Goal: Information Seeking & Learning: Check status

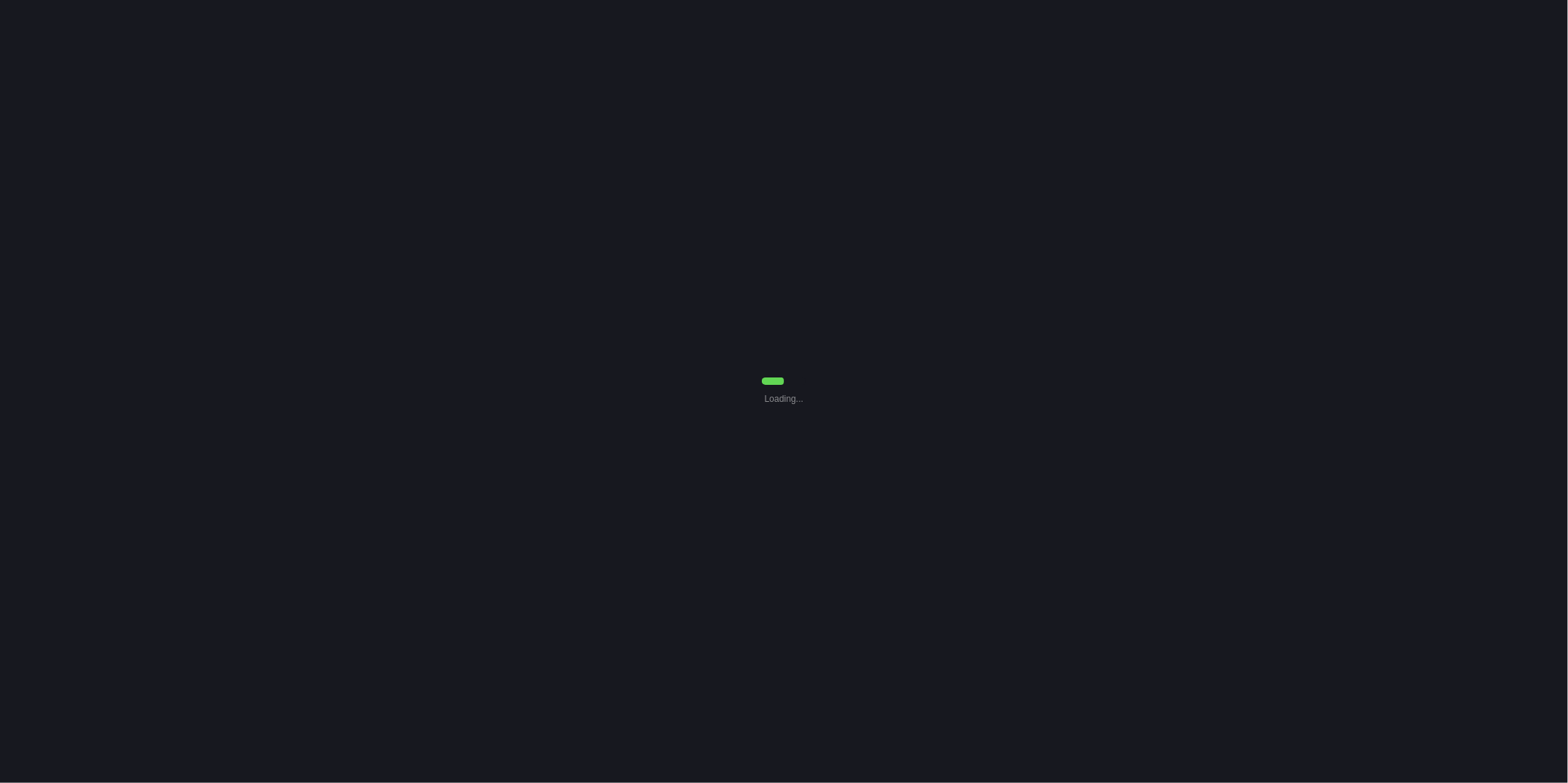
select select "30"
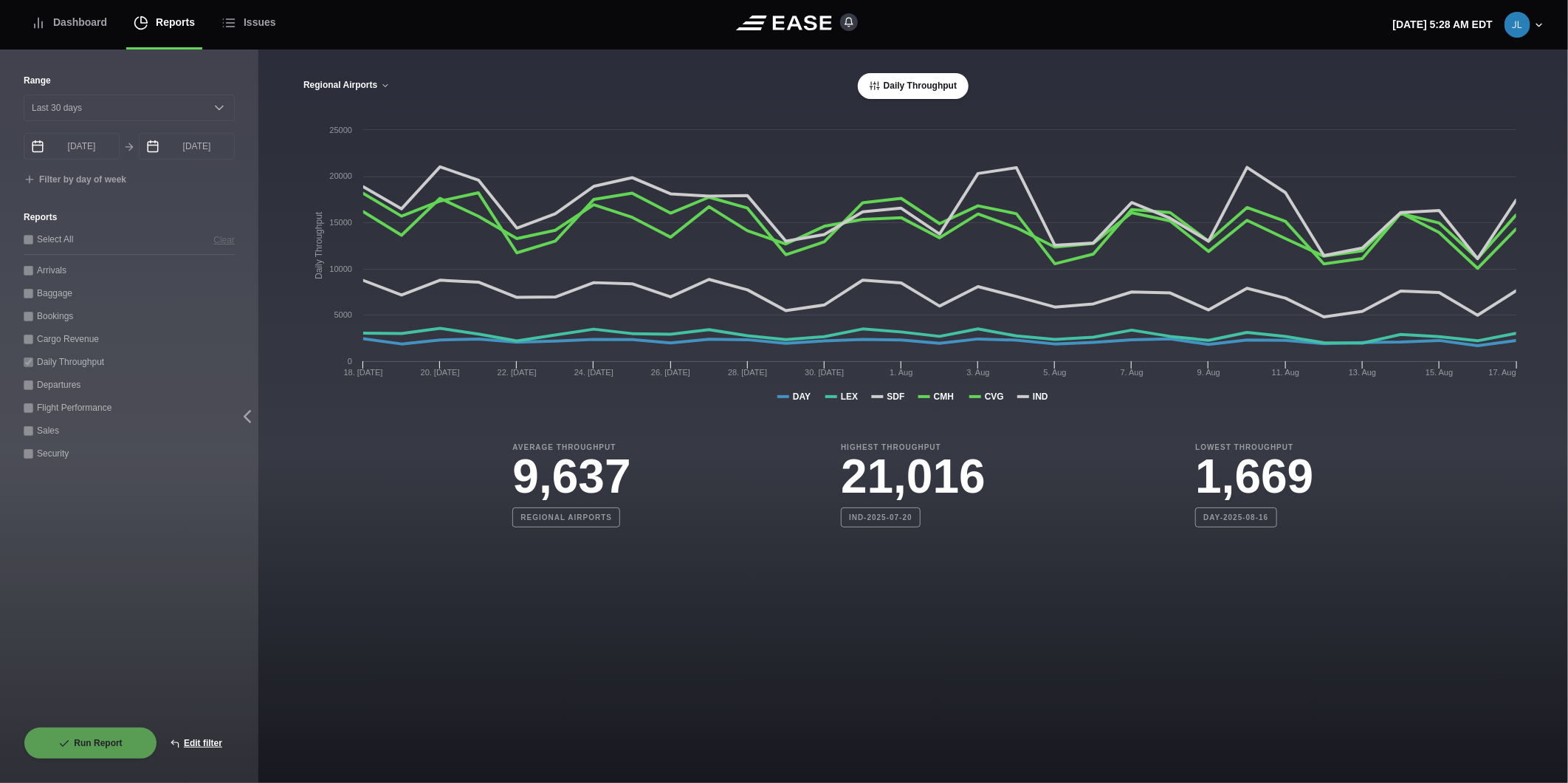
click at [358, 89] on button "Regional Airports" at bounding box center [346, 85] width 87 height 10
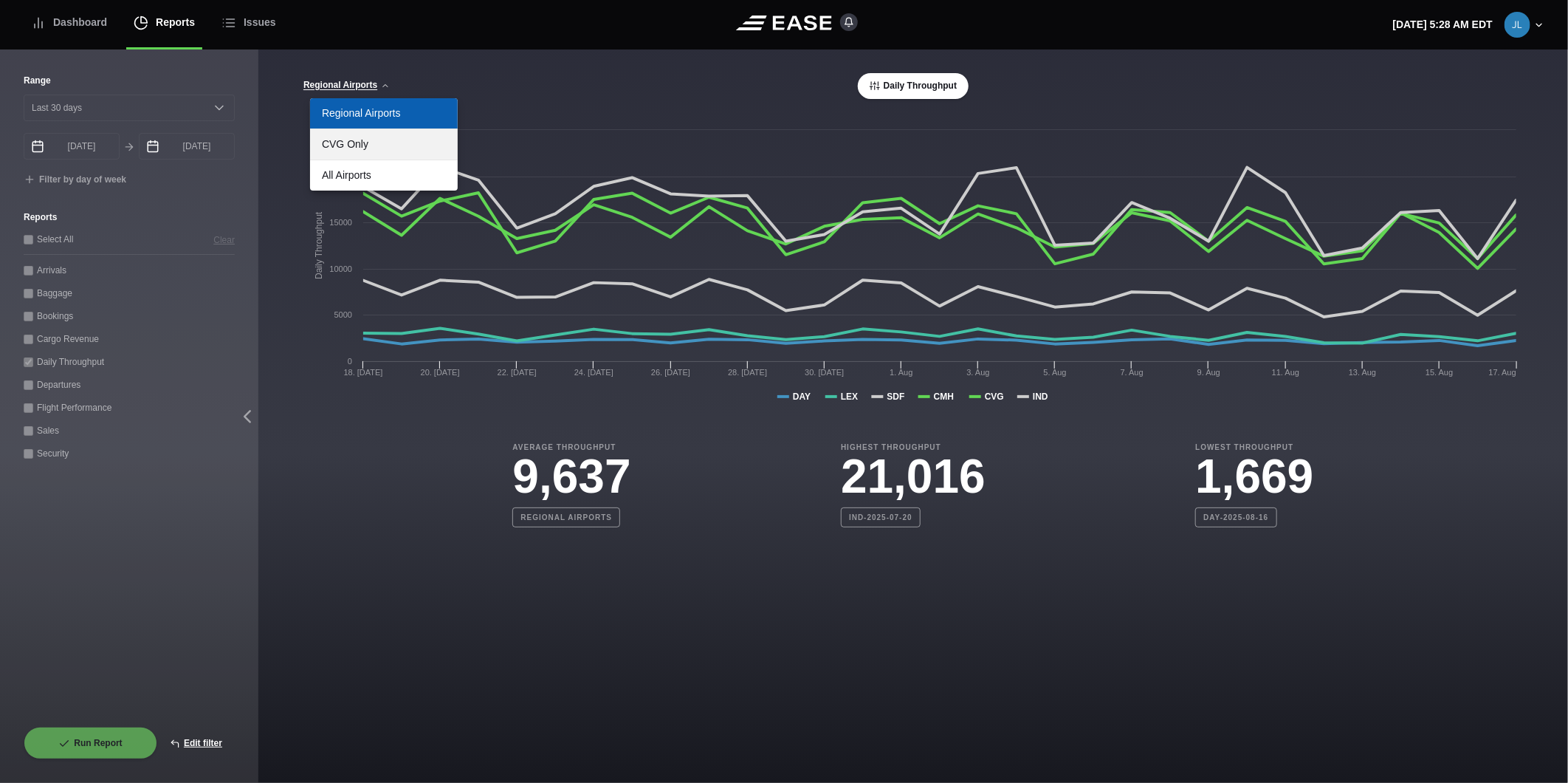
click at [371, 140] on link "CVG Only" at bounding box center [384, 144] width 147 height 30
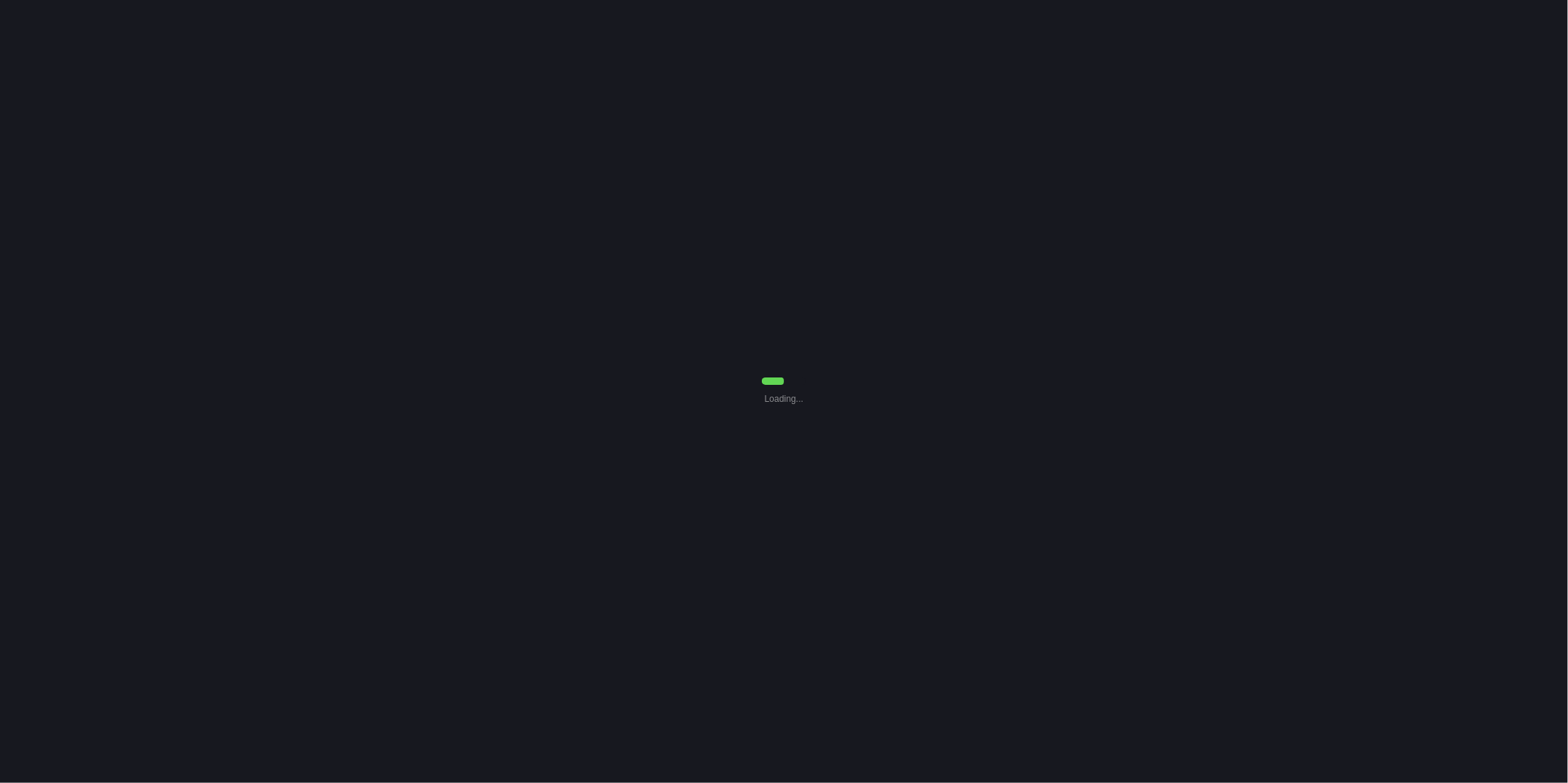
select select "30"
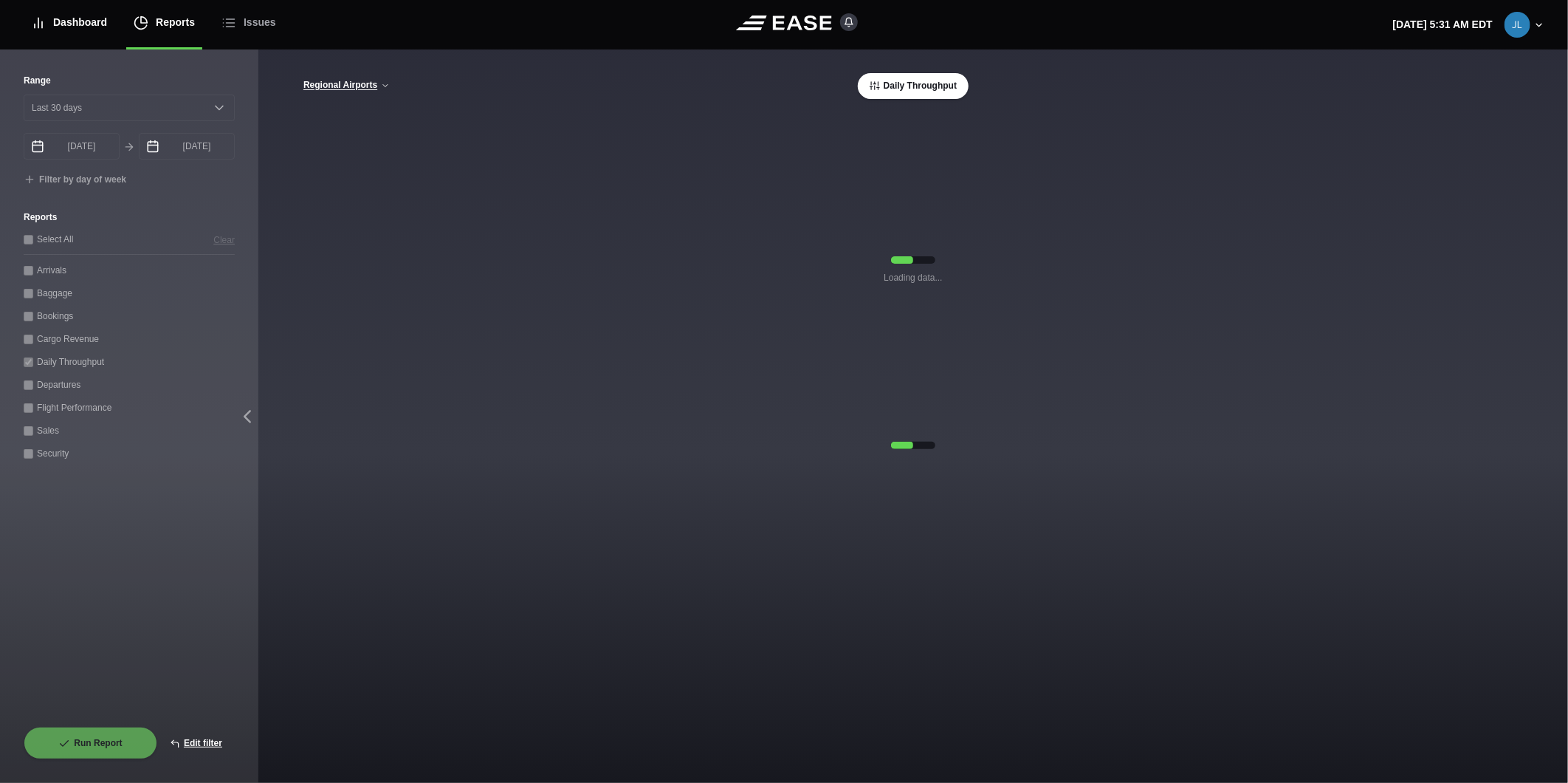
click at [74, 28] on div "Dashboard" at bounding box center [68, 22] width 76 height 49
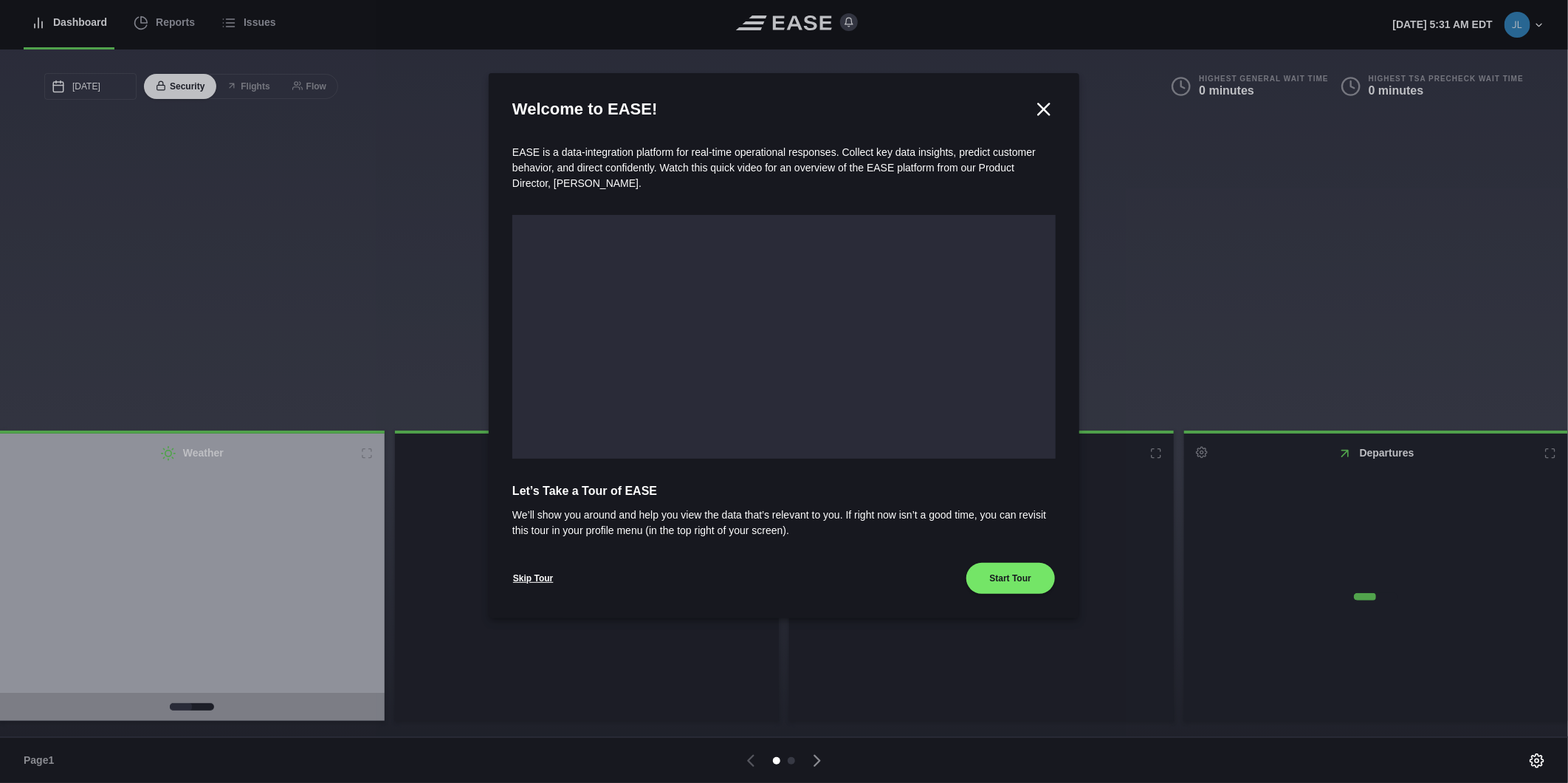
click at [157, 25] on div at bounding box center [784, 392] width 1568 height 783
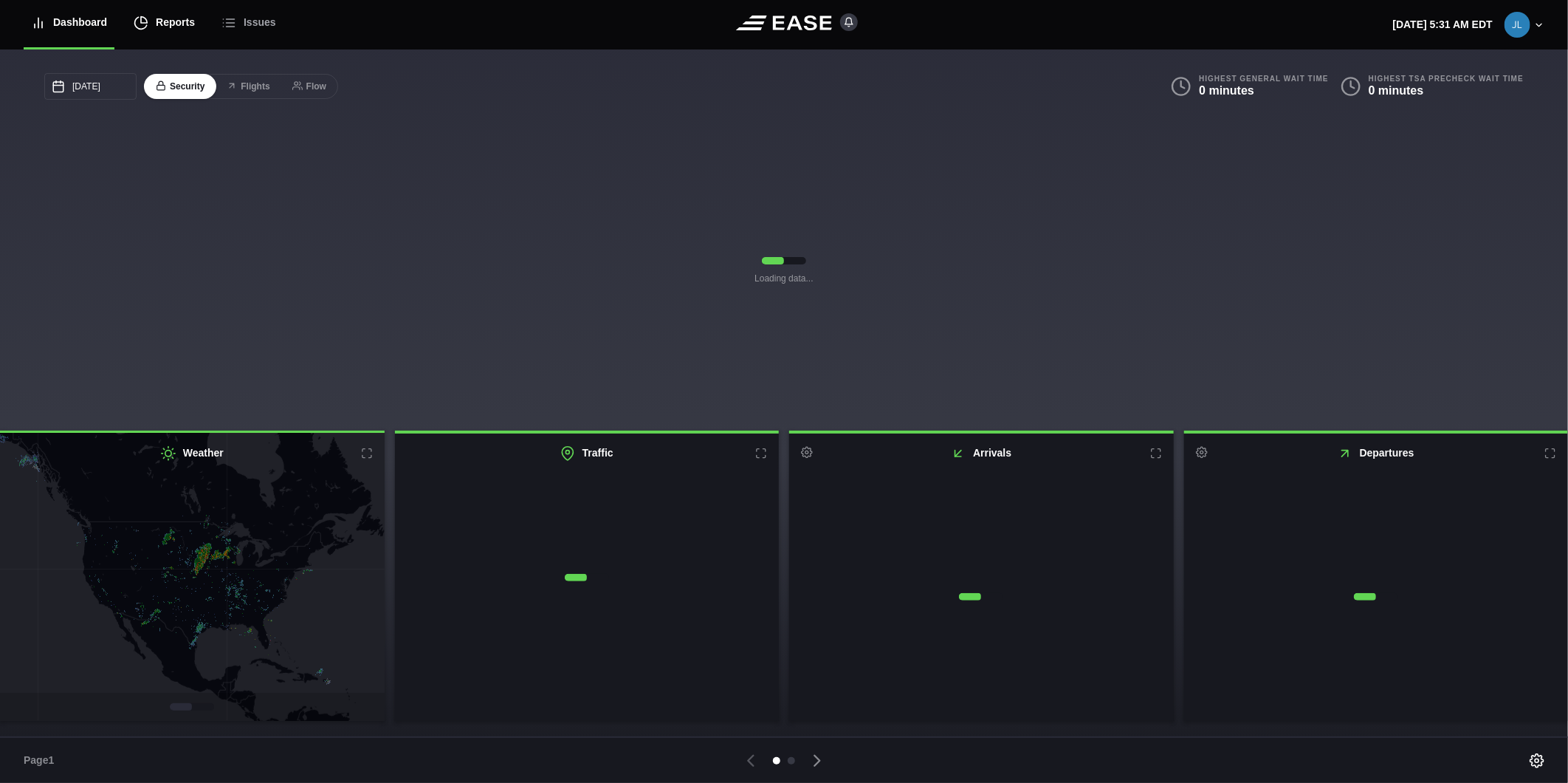
click at [165, 22] on div "Reports" at bounding box center [164, 22] width 61 height 49
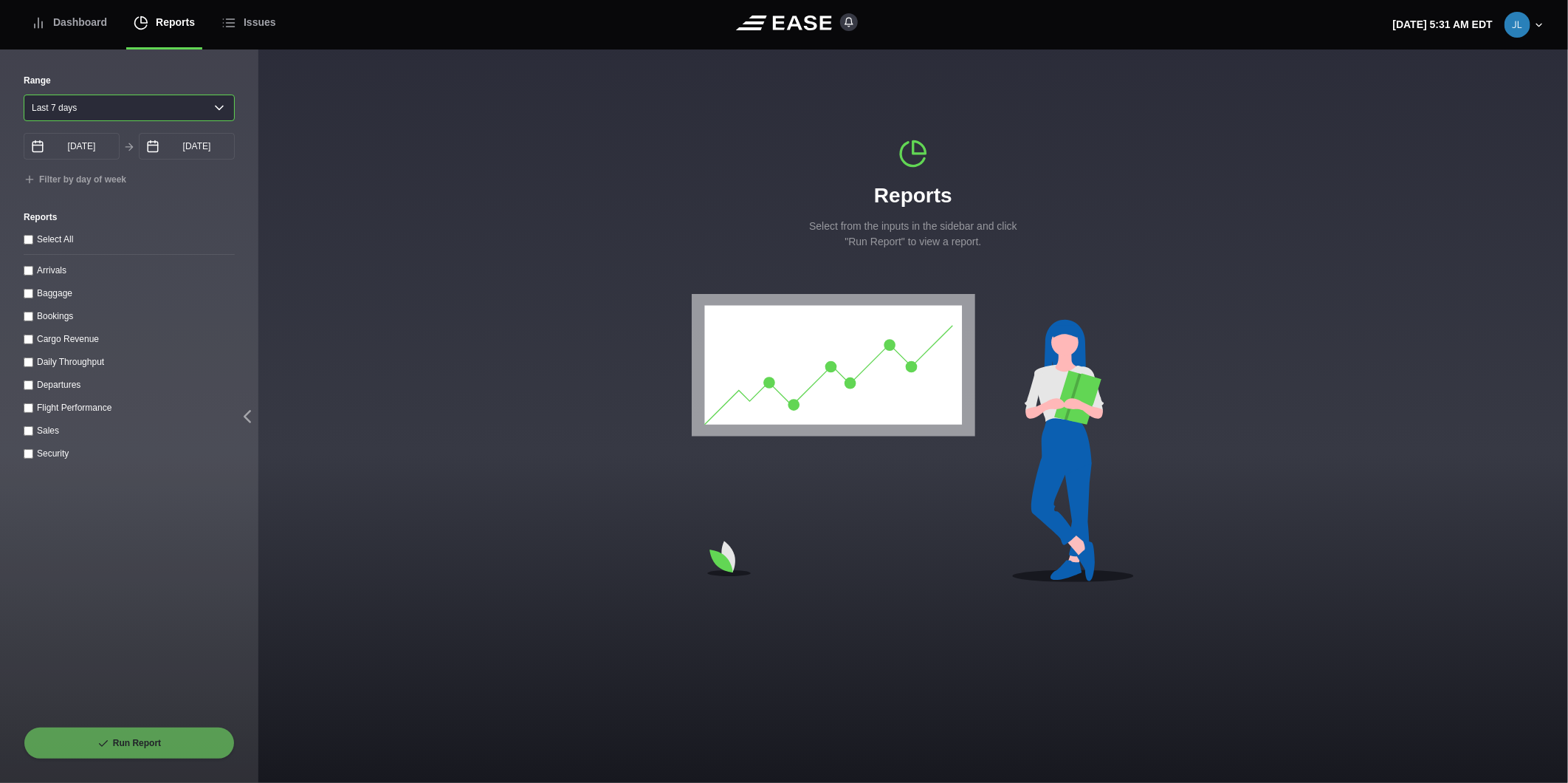
click at [114, 119] on select "Yesterday Last 7 days Last 14 days Last 30 days Last 6 weeks" at bounding box center [129, 107] width 211 height 27
select select "1"
click at [24, 94] on select "Yesterday Last 7 days Last 14 days Last 30 days Last 6 weeks" at bounding box center [129, 107] width 211 height 27
type input "08/17/2025"
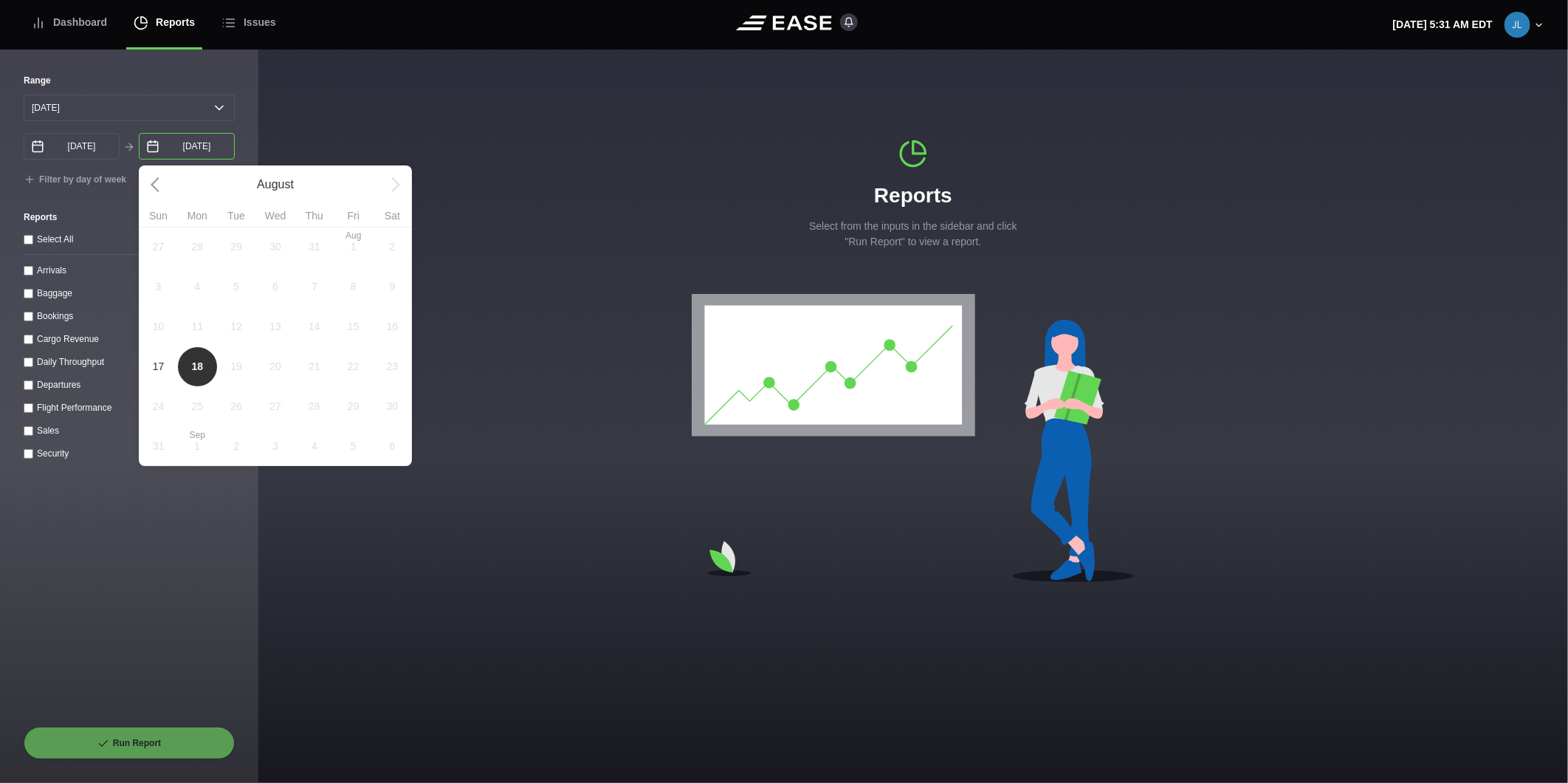
click at [168, 146] on input "08/18/2025" at bounding box center [187, 146] width 96 height 27
click at [159, 372] on span "17" at bounding box center [158, 366] width 12 height 15
type input "[DATE]"
select select "0"
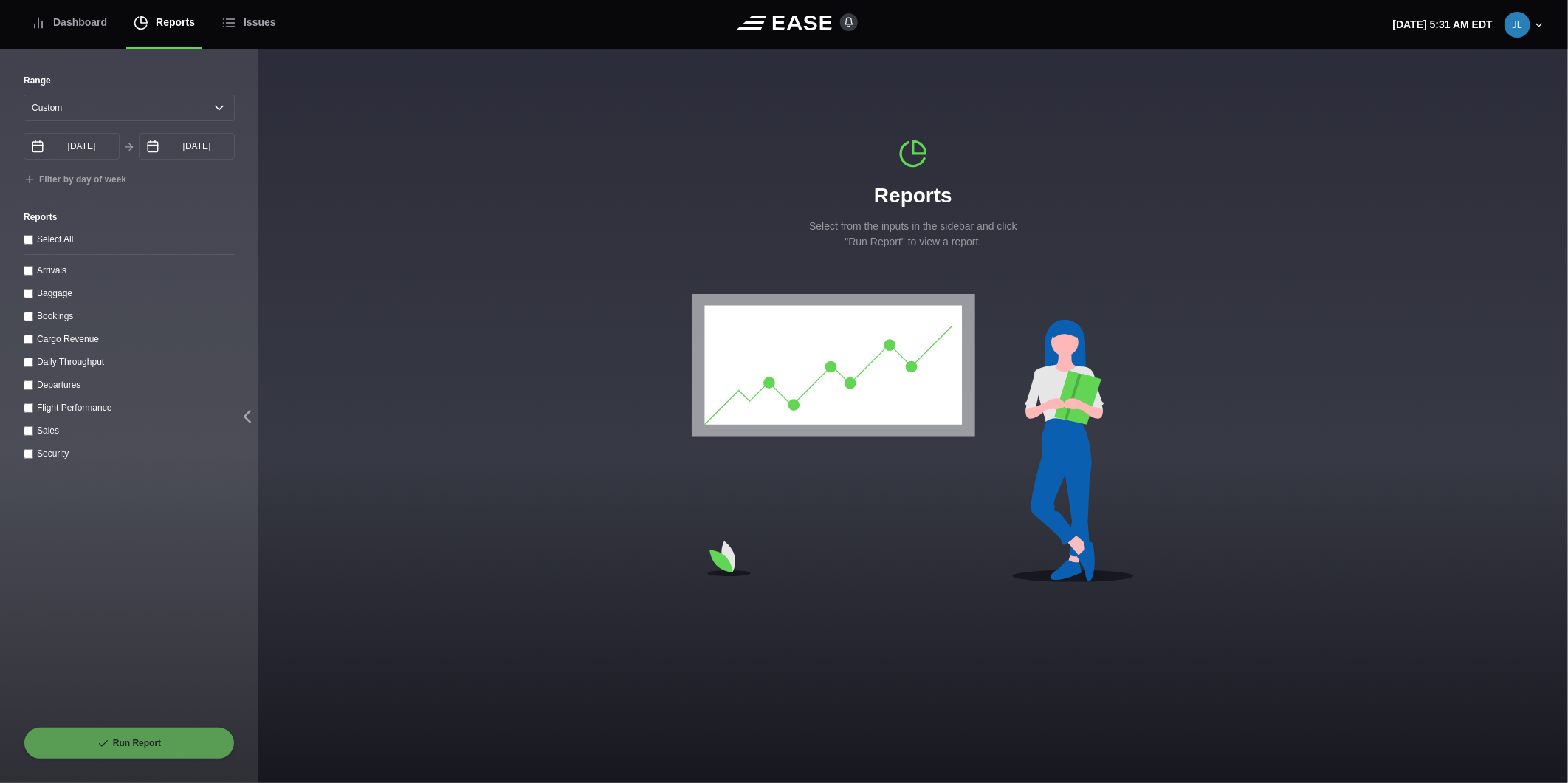
click at [24, 268] on div "Arrivals" at bounding box center [129, 269] width 211 height 15
click at [28, 269] on input "Arrivals" at bounding box center [28, 270] width 10 height 10
checkbox input "true"
click at [177, 732] on button "Run Report" at bounding box center [129, 742] width 211 height 32
select select "0"
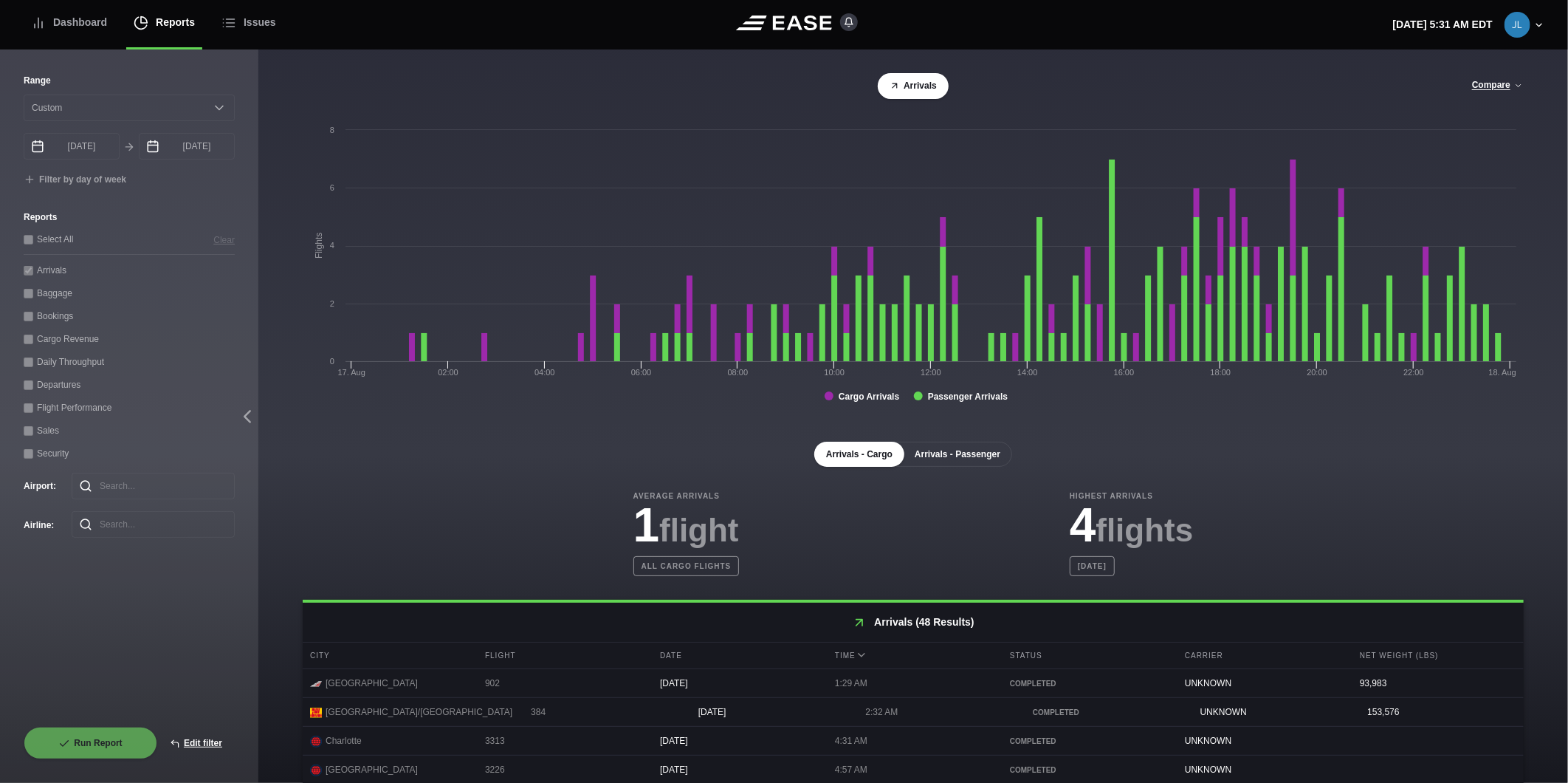
click at [969, 462] on button "Arrivals - Passenger" at bounding box center [957, 454] width 109 height 25
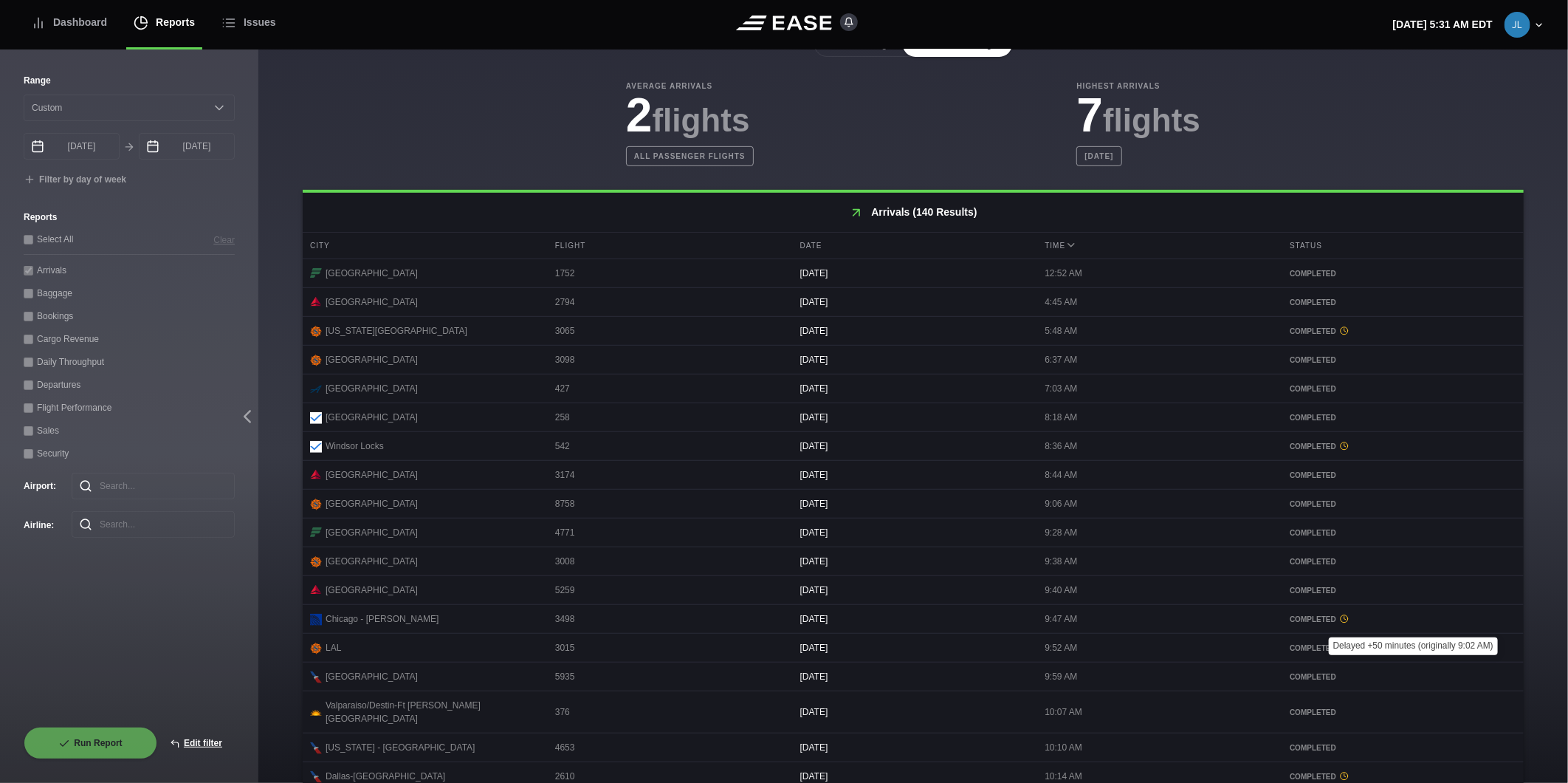
scroll to position [517, 0]
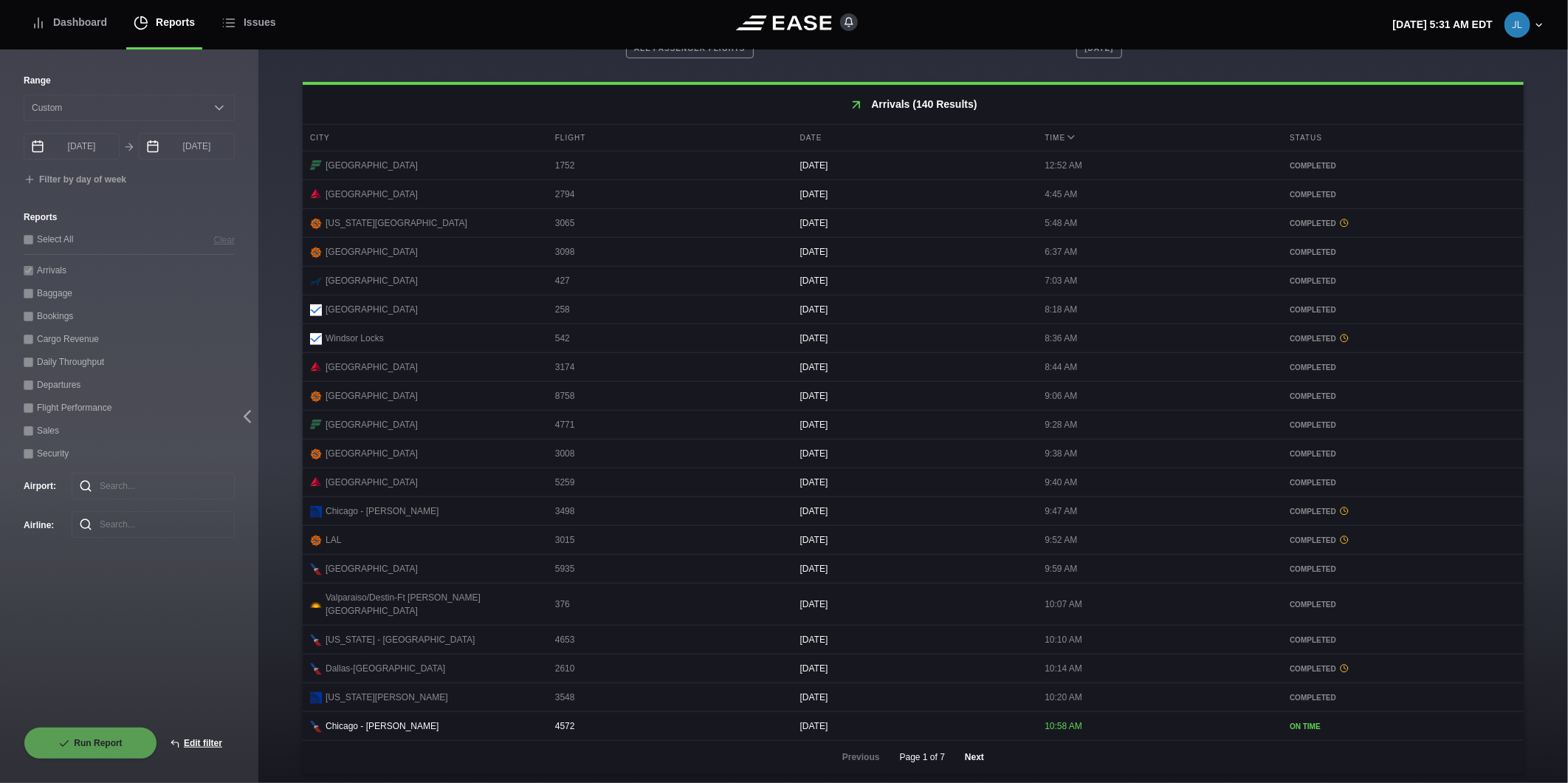
click at [975, 751] on button "Next" at bounding box center [975, 757] width 45 height 32
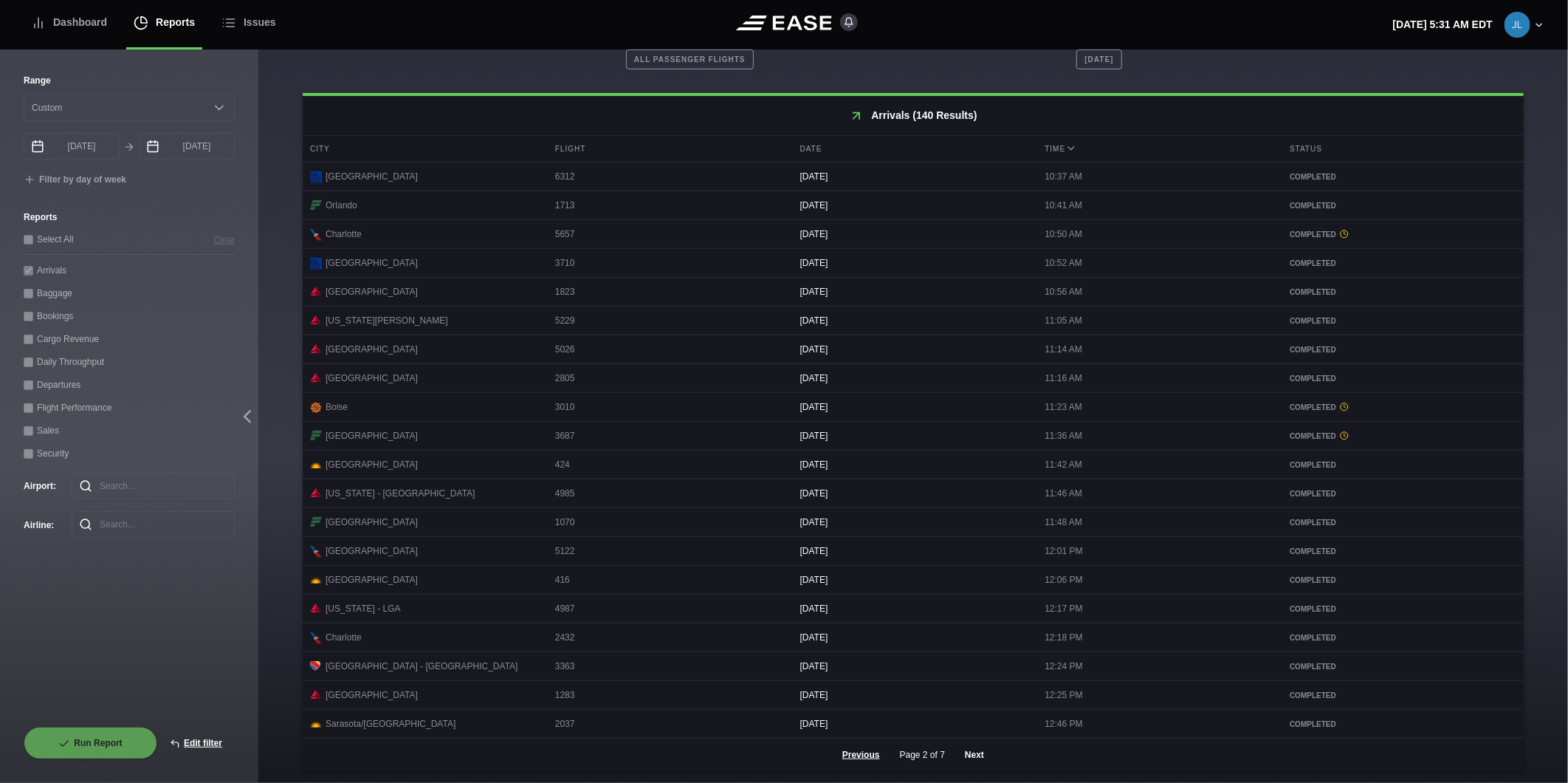
click at [969, 751] on button "Next" at bounding box center [975, 755] width 45 height 32
click at [982, 746] on button "Next" at bounding box center [975, 755] width 45 height 32
click at [972, 755] on button "Next" at bounding box center [975, 755] width 45 height 32
click at [956, 755] on button "Next" at bounding box center [975, 755] width 45 height 32
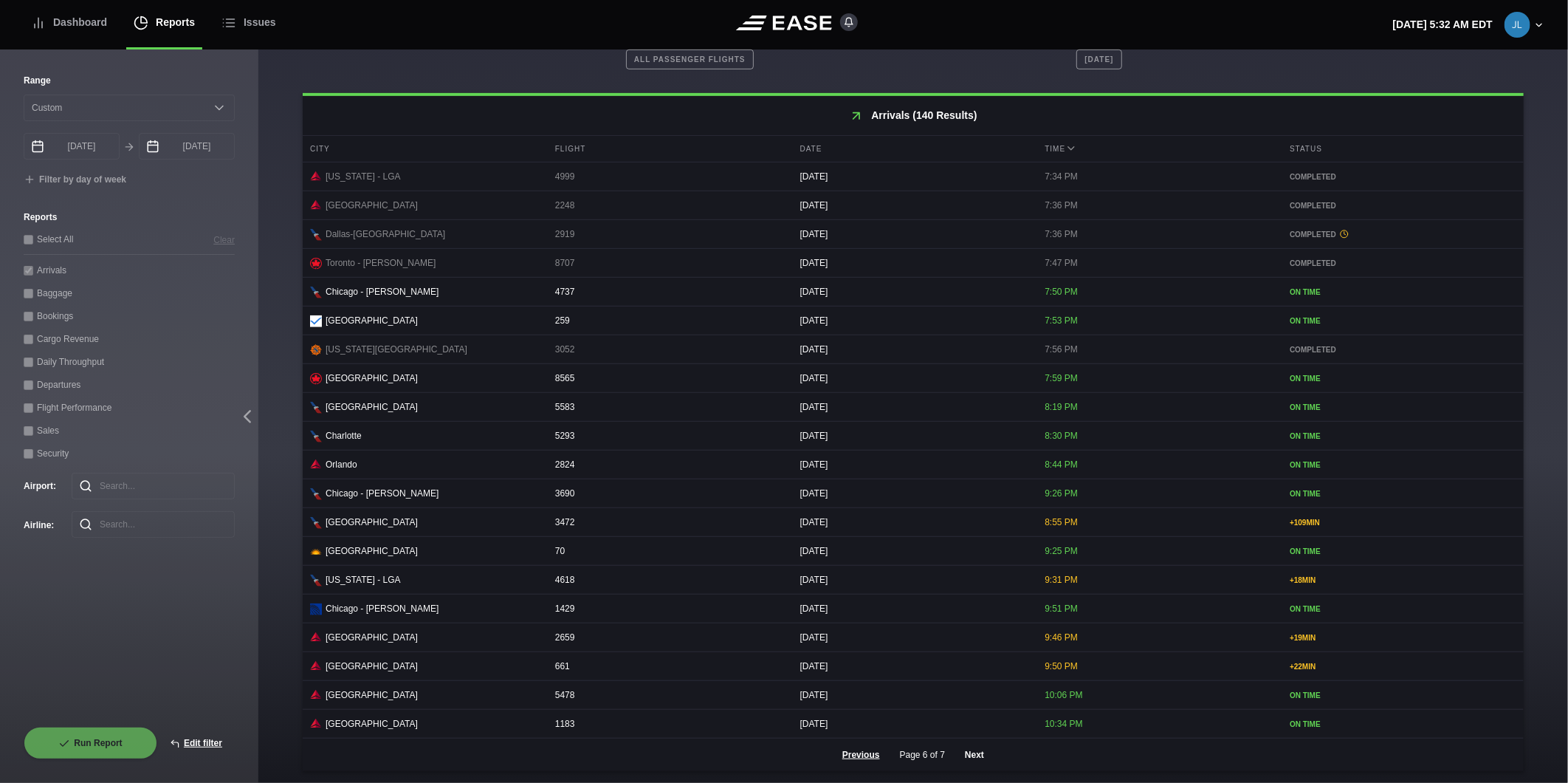
click at [971, 751] on button "Next" at bounding box center [975, 755] width 45 height 32
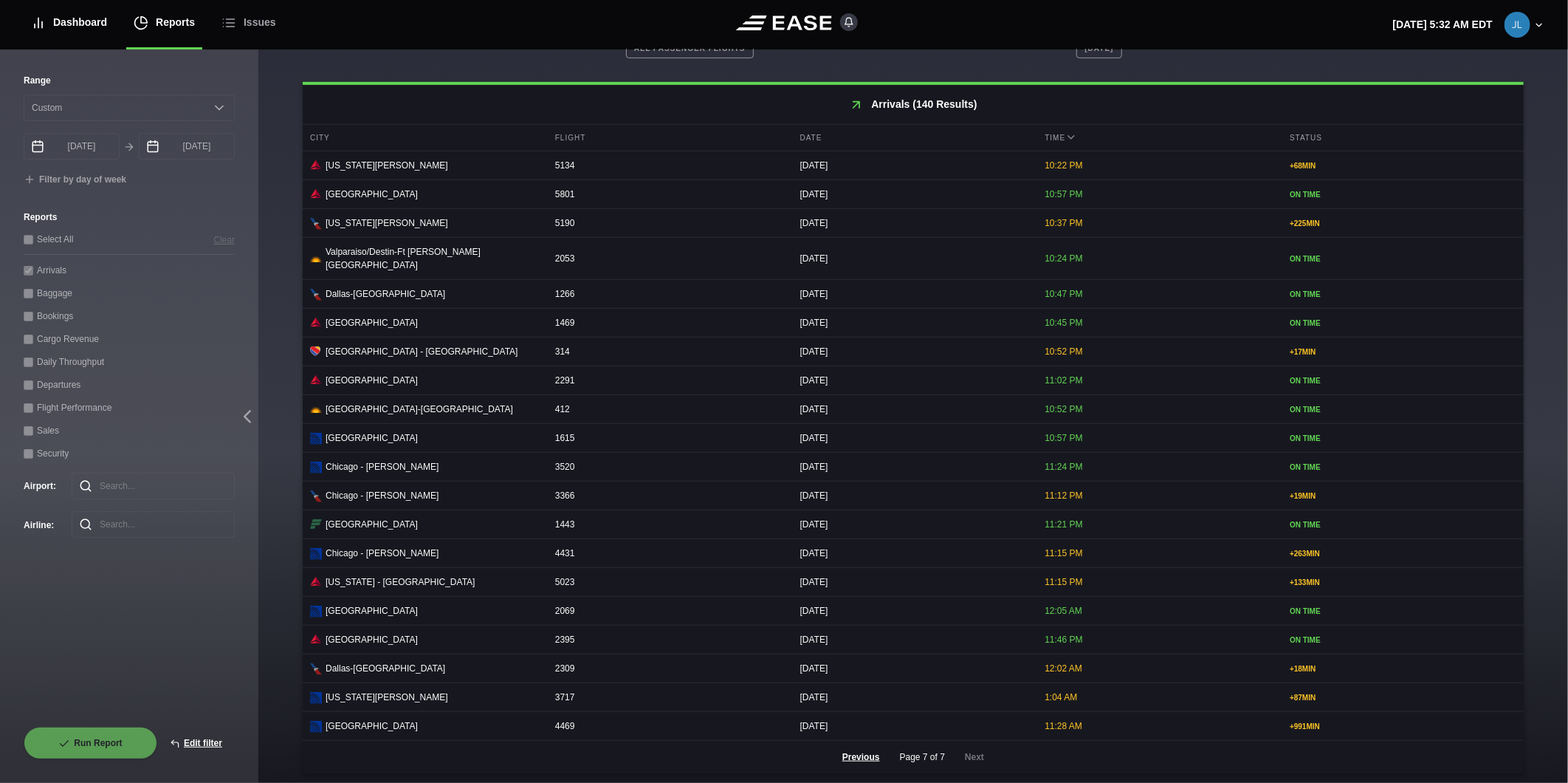
click at [83, 30] on div "Dashboard" at bounding box center [68, 22] width 76 height 49
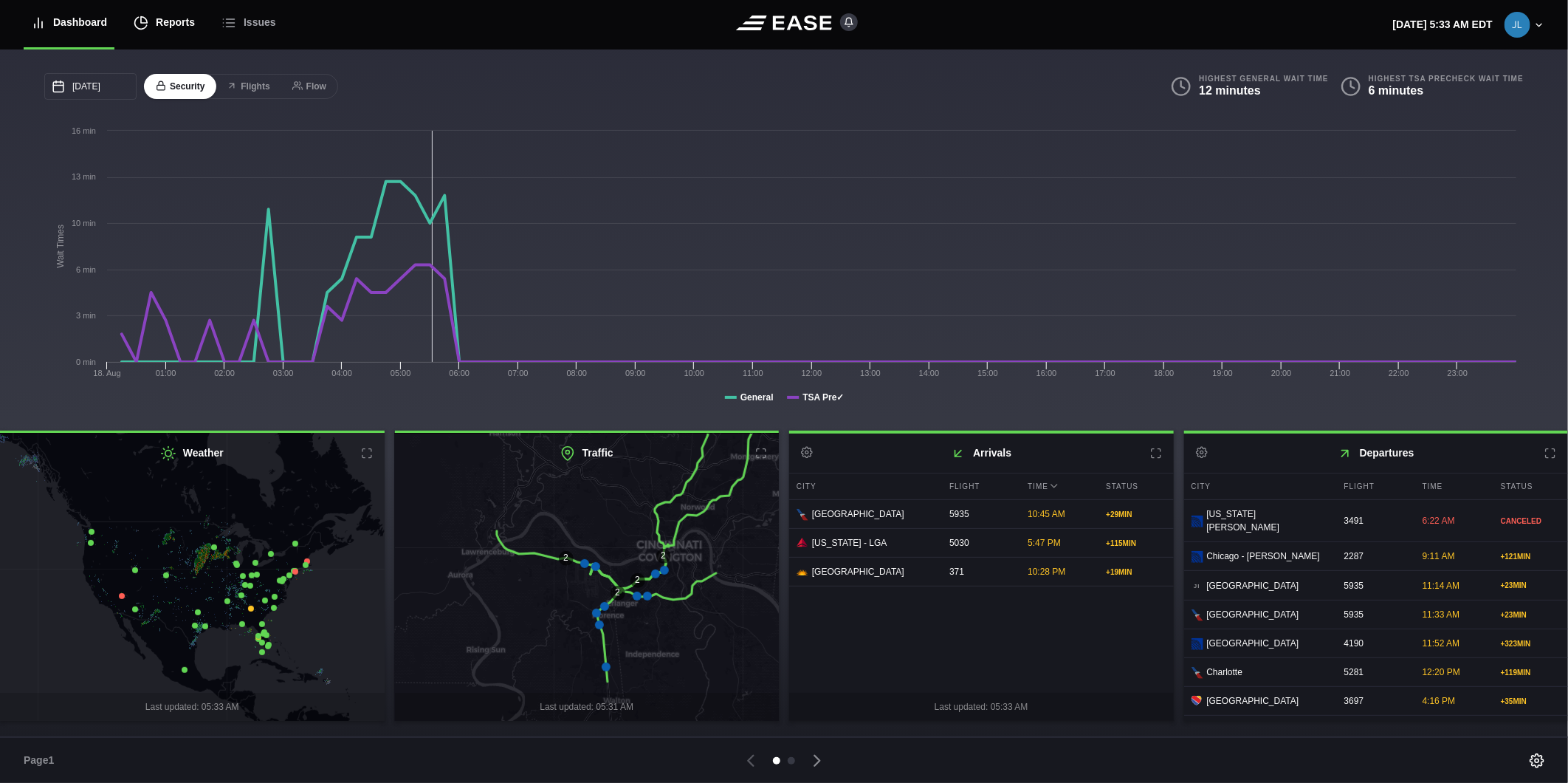
click at [147, 16] on div "Reports" at bounding box center [164, 22] width 61 height 49
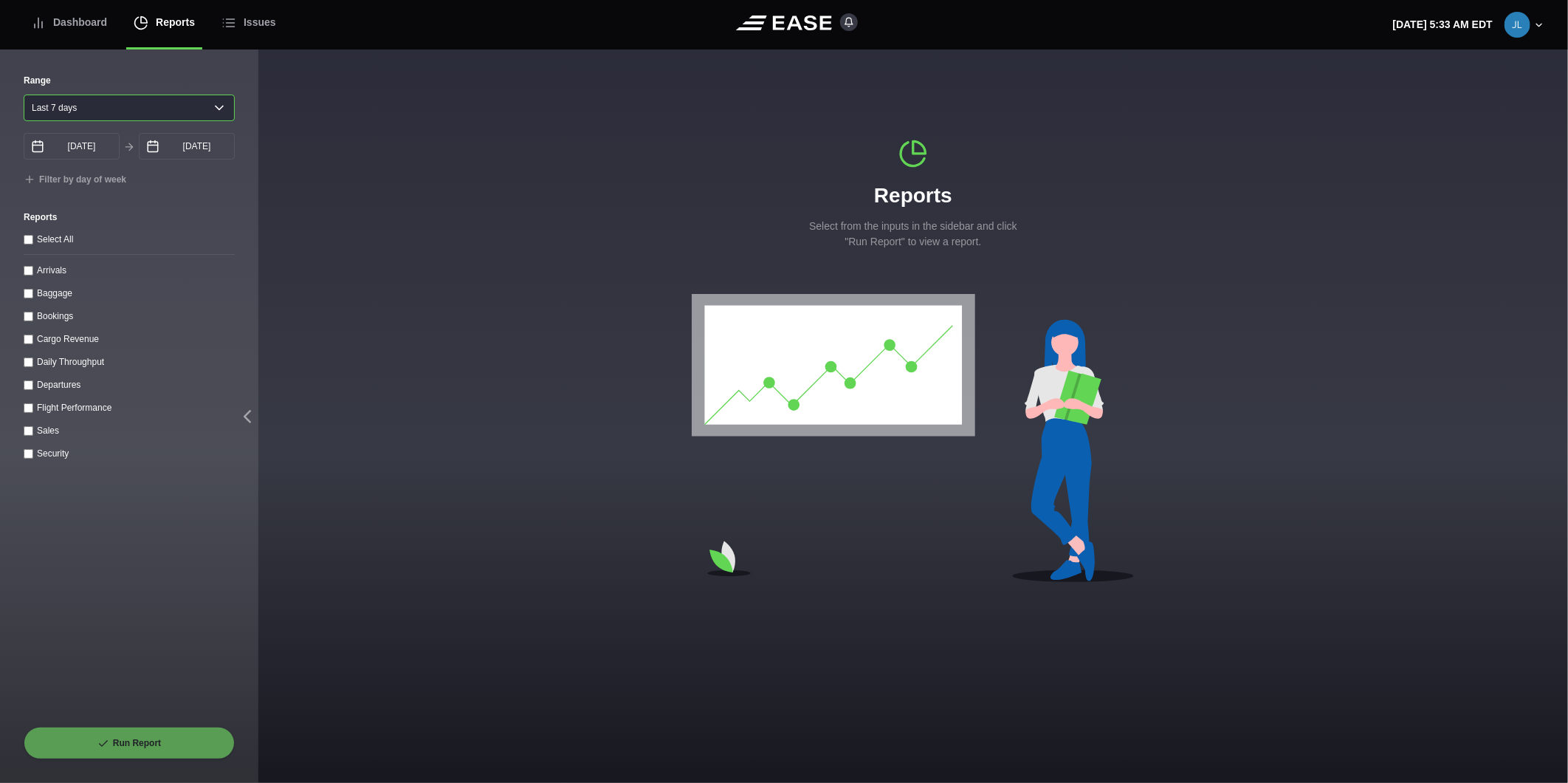
click at [74, 99] on select "Yesterday Last 7 days Last 14 days Last 30 days Last 6 weeks" at bounding box center [129, 107] width 211 height 27
select select "1"
click at [24, 94] on select "Yesterday Last 7 days Last 14 days Last 30 days Last 6 weeks" at bounding box center [129, 107] width 211 height 27
type input "[DATE]"
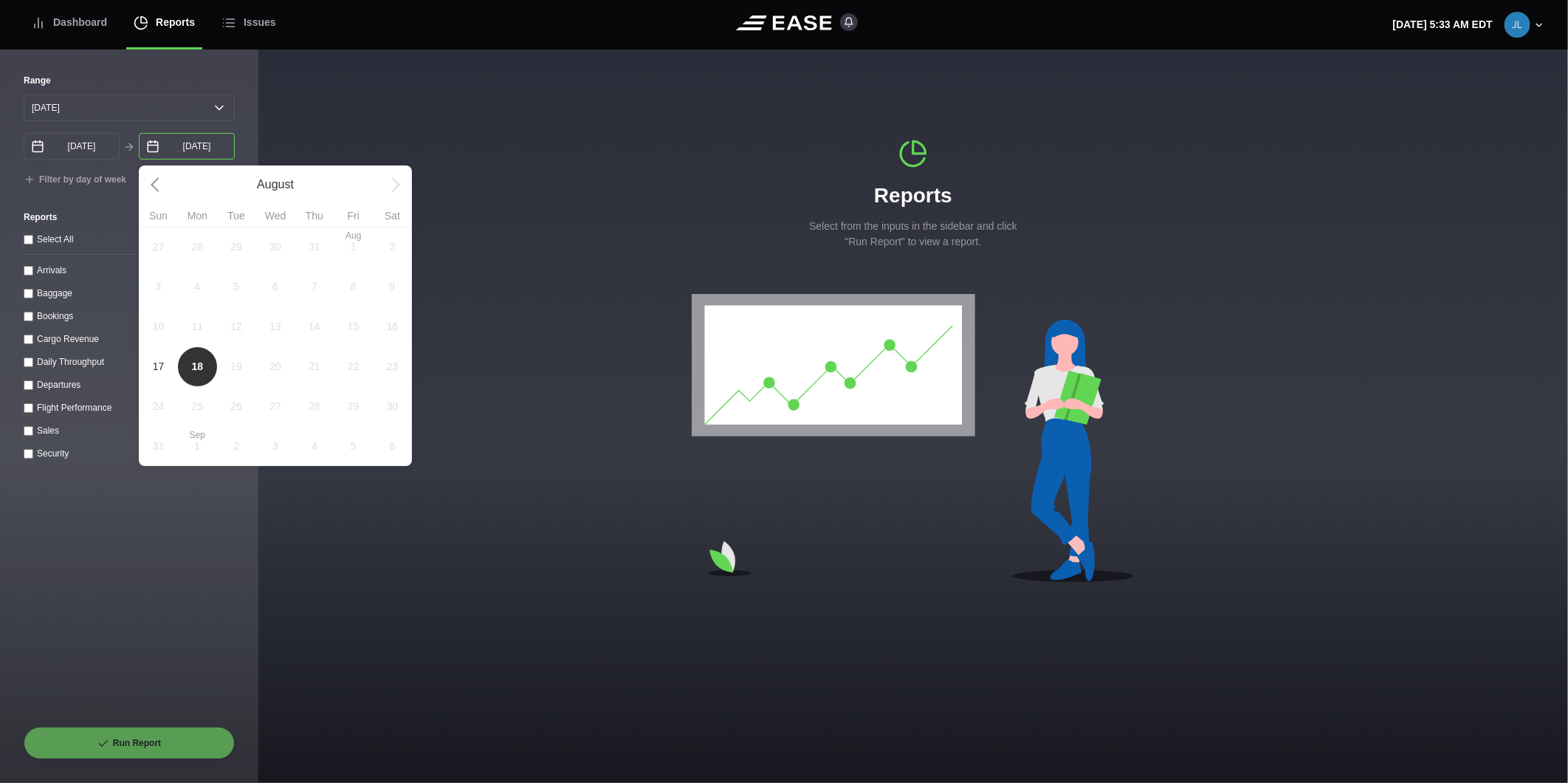
click at [163, 148] on input "08/18/2025" at bounding box center [187, 146] width 96 height 27
click at [161, 375] on span "17" at bounding box center [158, 366] width 12 height 15
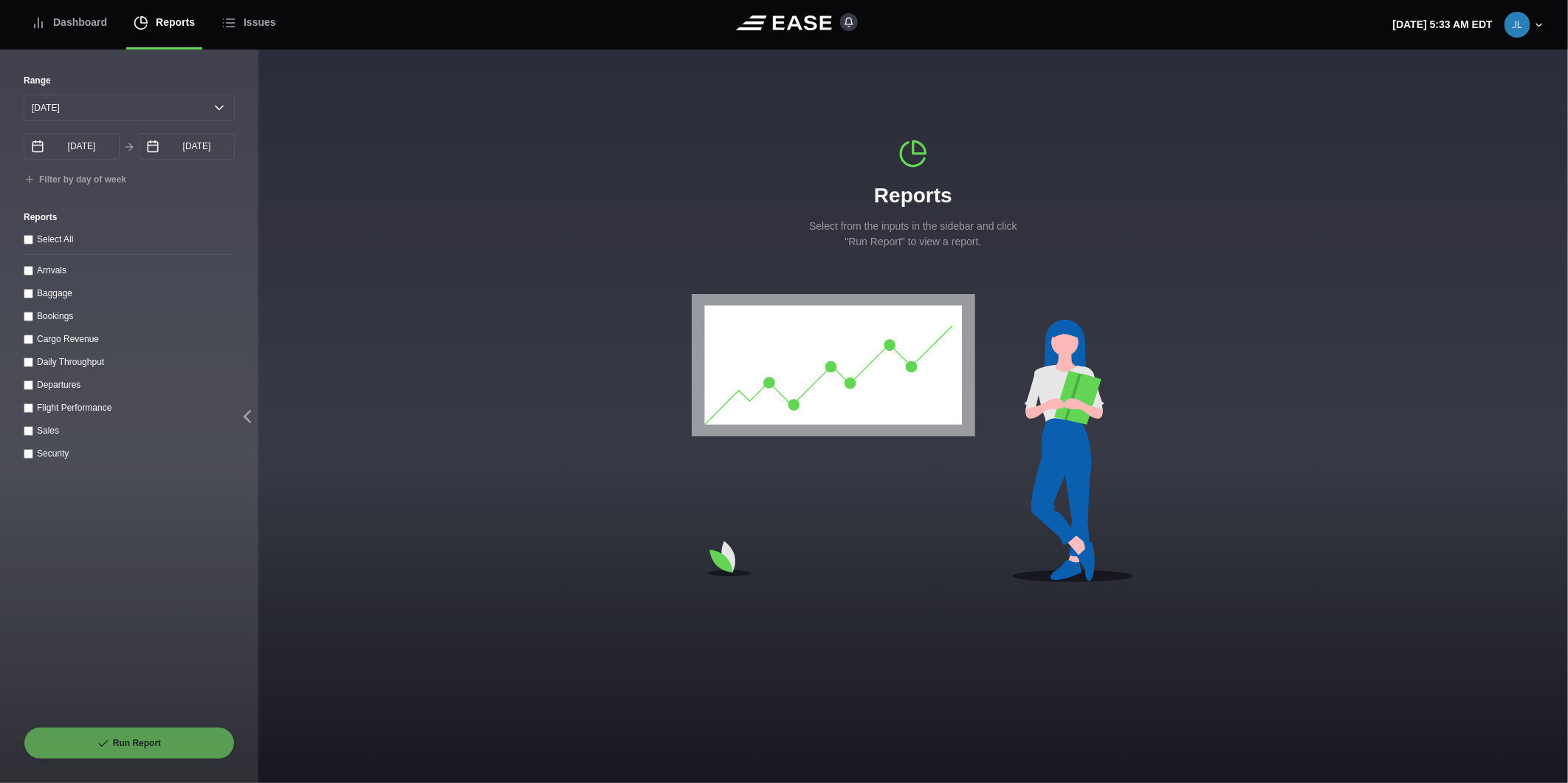
select select "0"
type input "[DATE]"
click at [28, 386] on input "Departures" at bounding box center [28, 385] width 10 height 10
checkbox input "true"
click at [96, 740] on button "Run Report" at bounding box center [129, 742] width 211 height 32
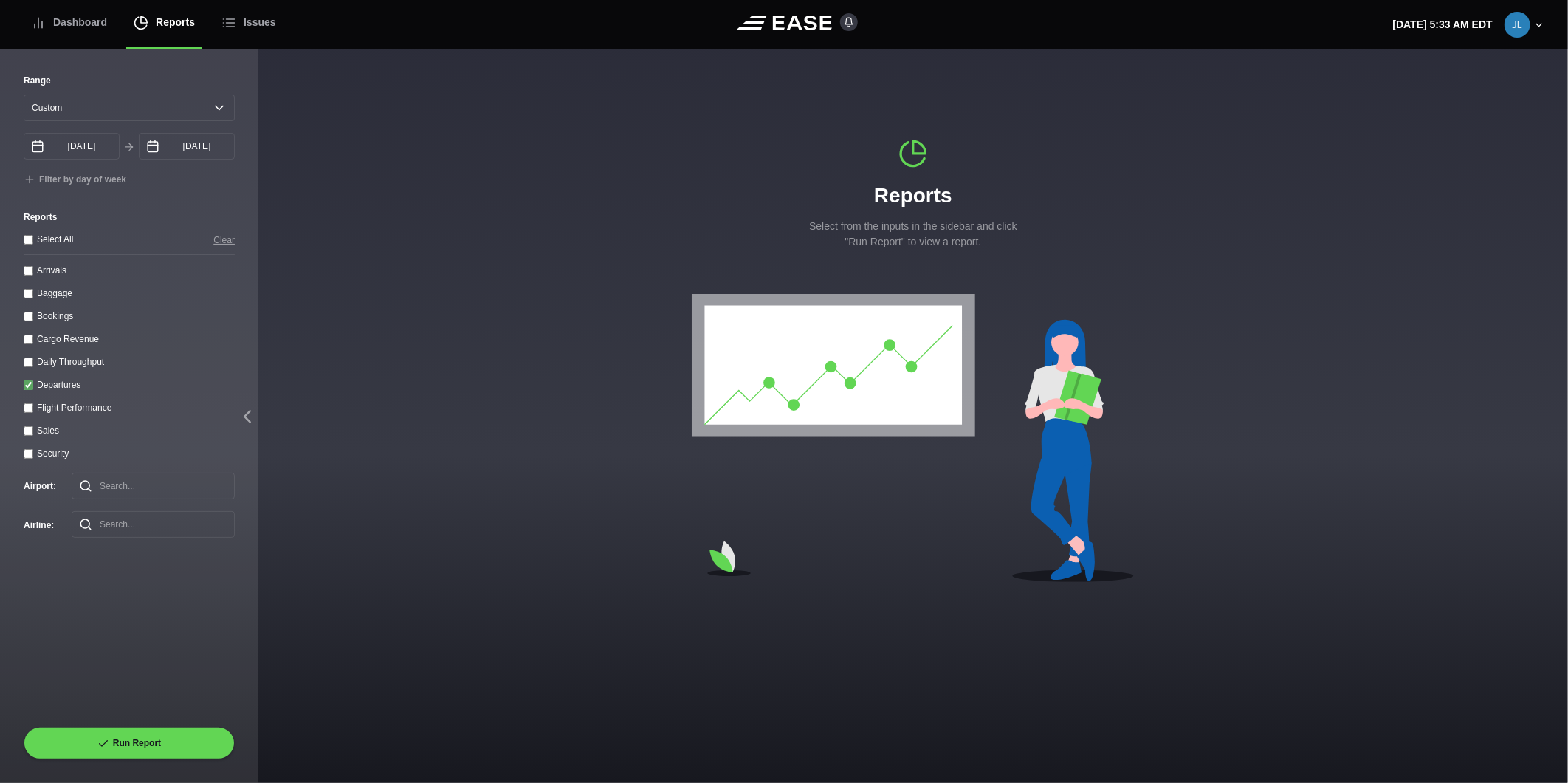
select select "0"
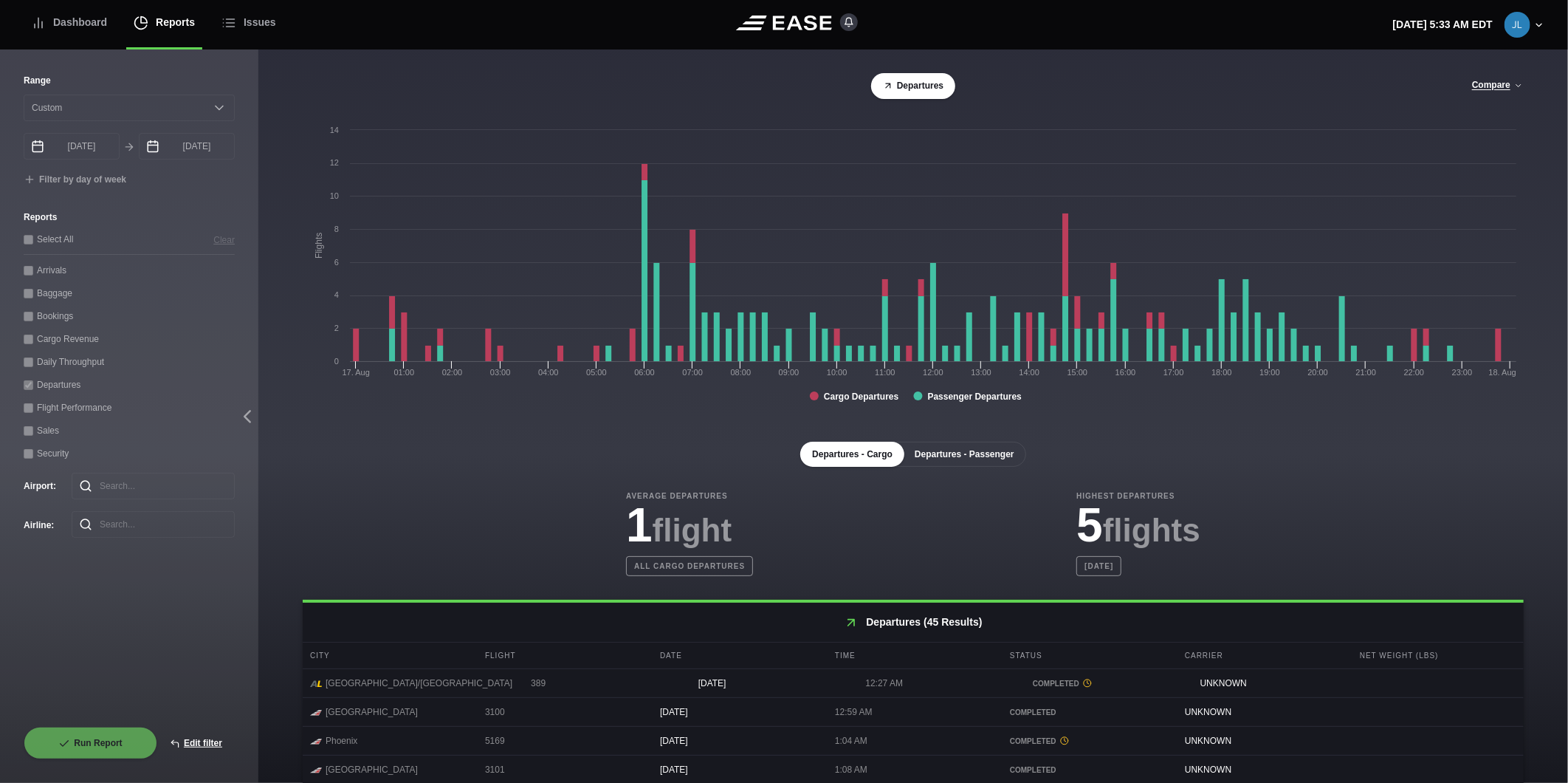
click at [934, 451] on button "Departures - Passenger" at bounding box center [964, 454] width 124 height 25
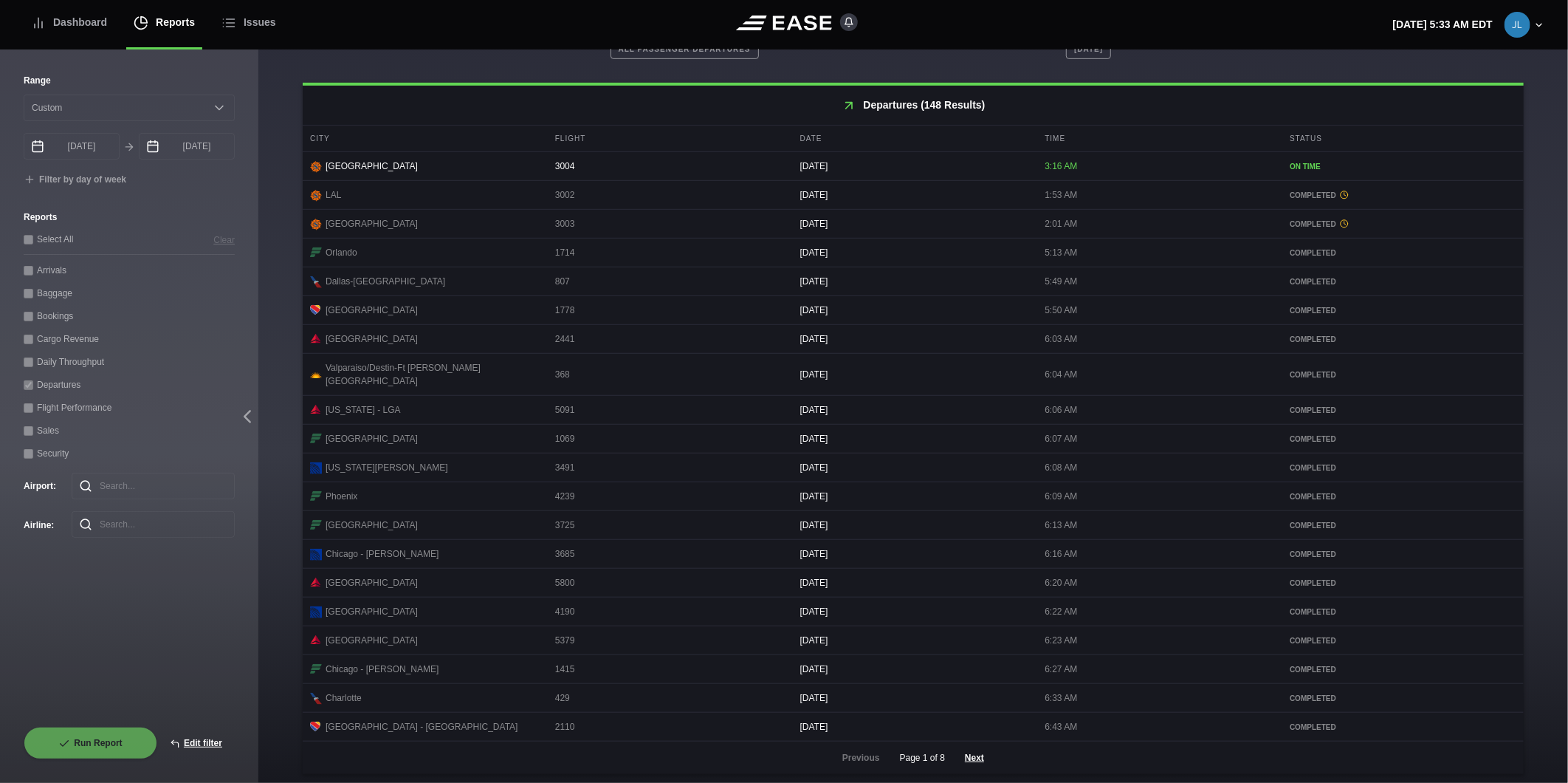
scroll to position [517, 0]
click at [978, 757] on button "Next" at bounding box center [975, 757] width 45 height 32
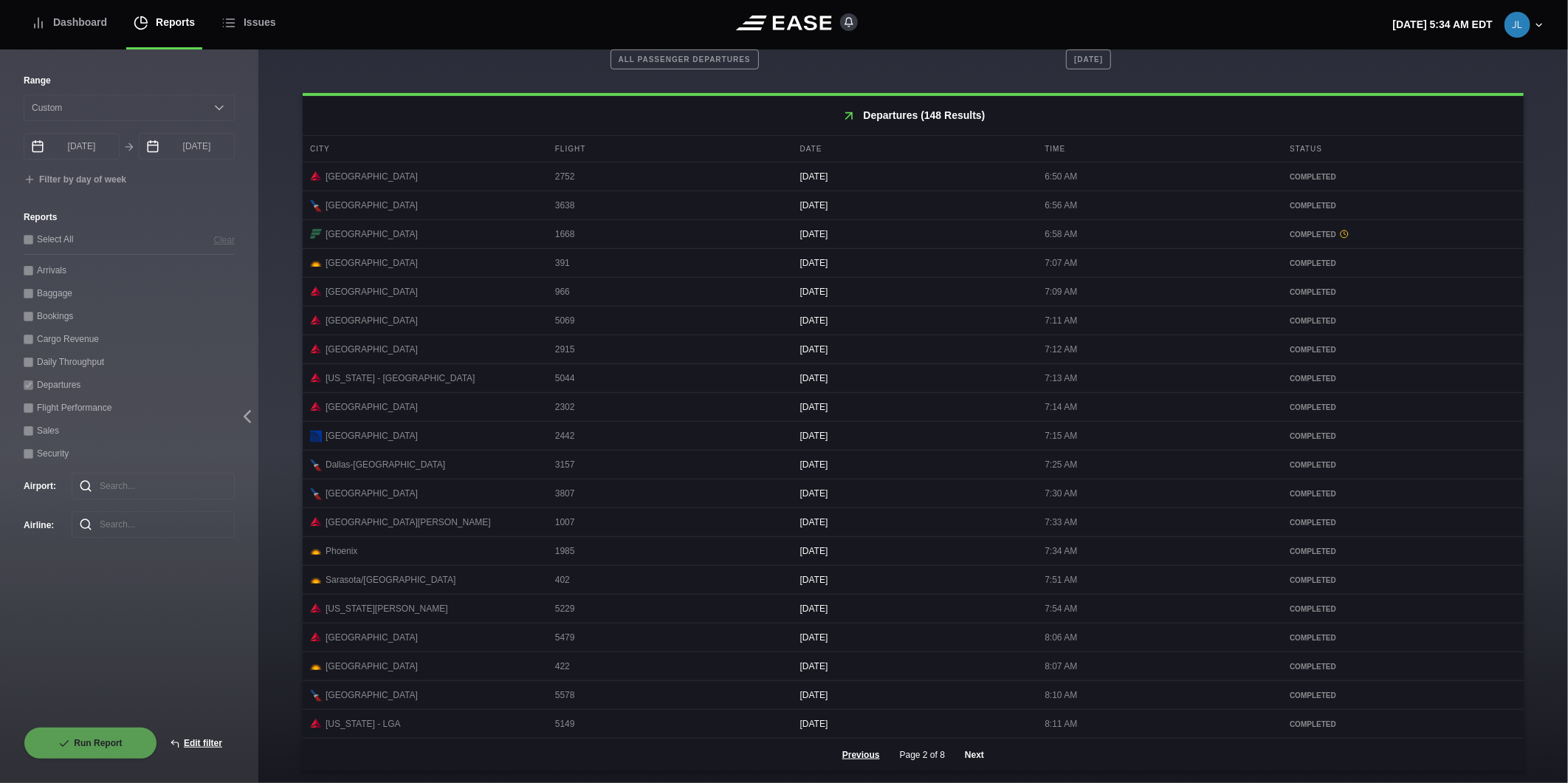
click at [979, 755] on button "Next" at bounding box center [975, 755] width 45 height 32
click at [972, 753] on button "Next" at bounding box center [975, 755] width 45 height 32
click at [978, 761] on button "Next" at bounding box center [975, 755] width 45 height 32
click at [962, 748] on button "Next" at bounding box center [975, 755] width 45 height 32
click at [968, 755] on button "Next" at bounding box center [975, 755] width 45 height 32
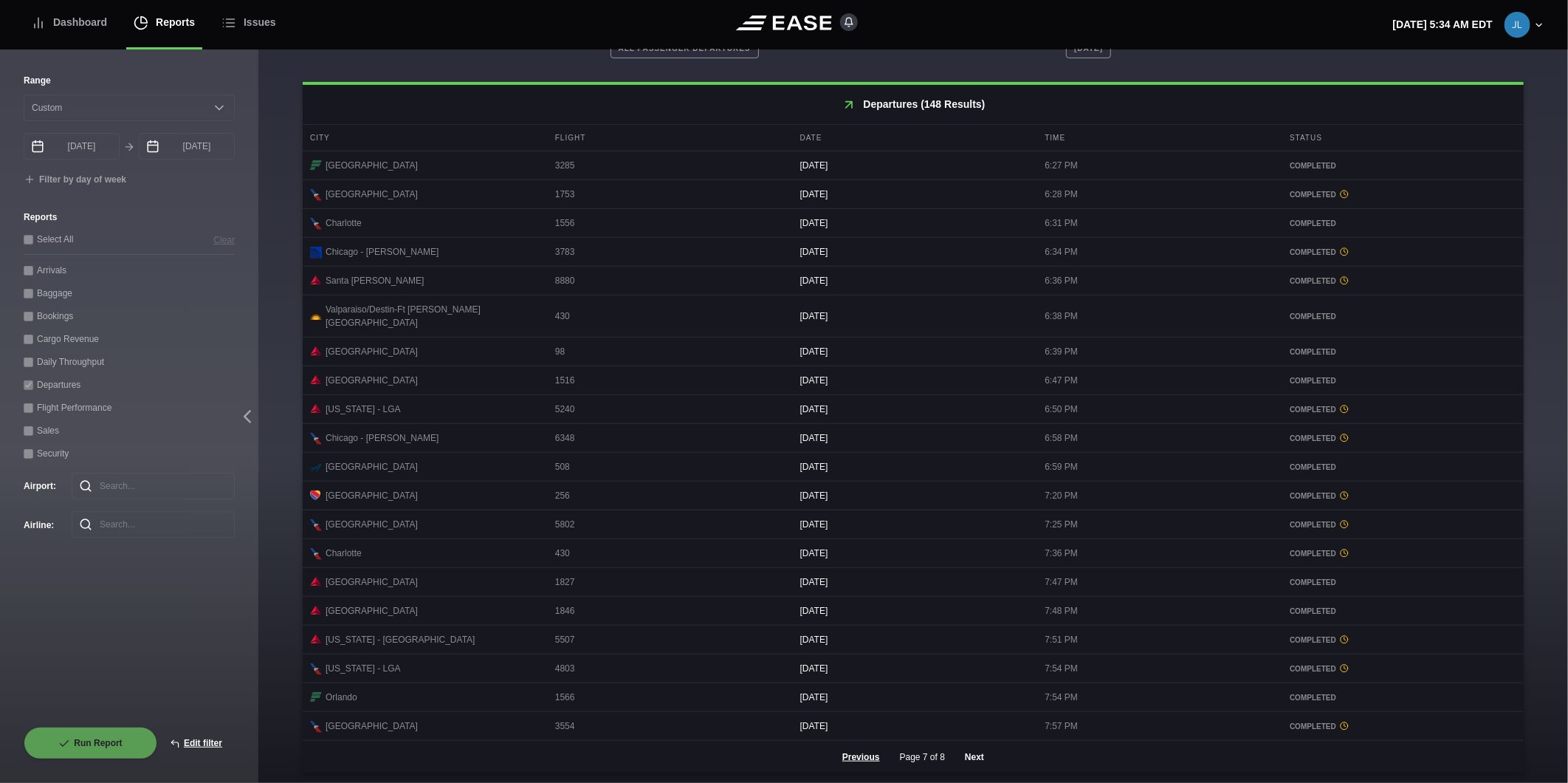
click at [968, 754] on button "Next" at bounding box center [975, 757] width 45 height 32
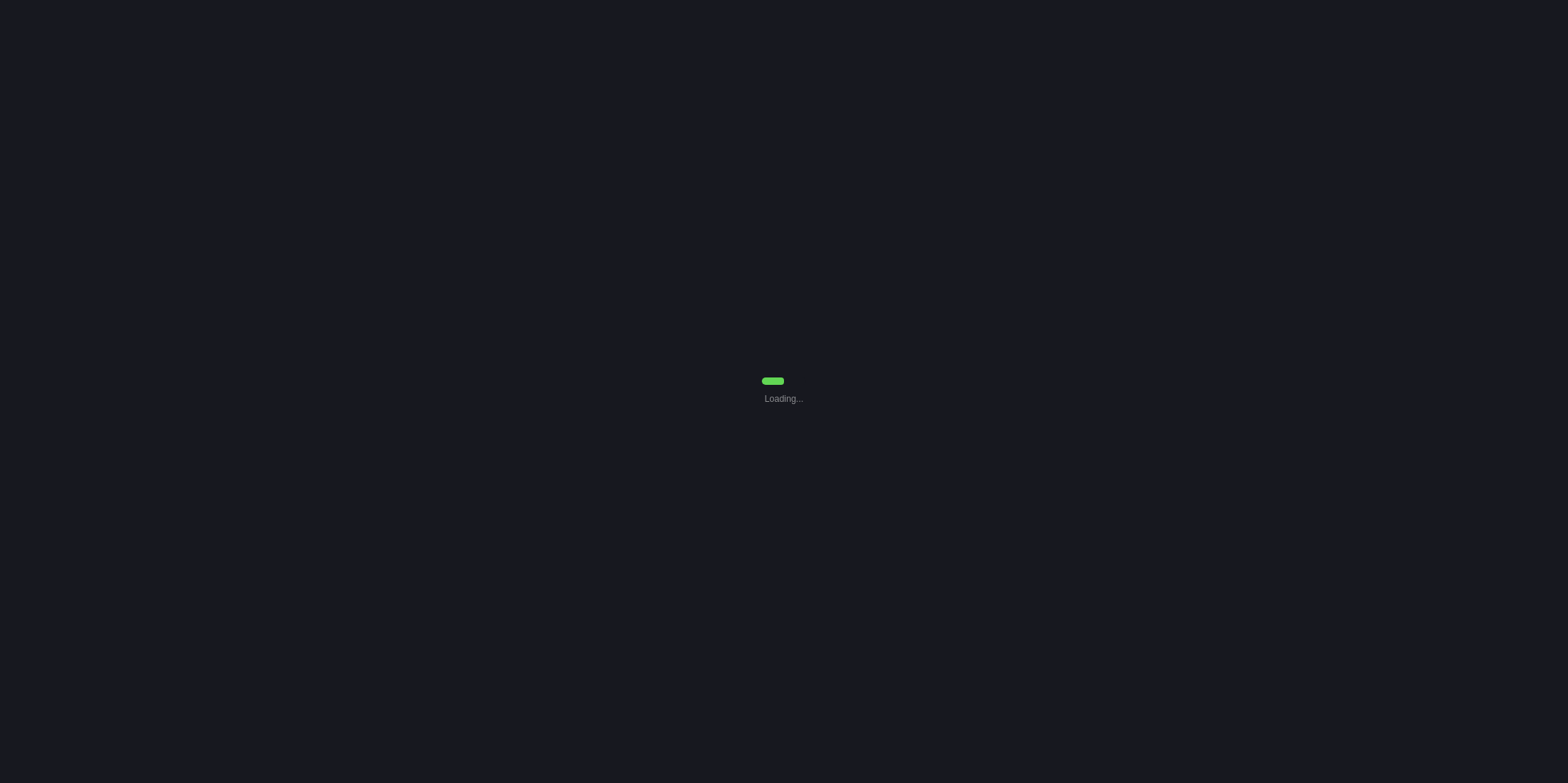
select select "0"
